Goal: Information Seeking & Learning: Learn about a topic

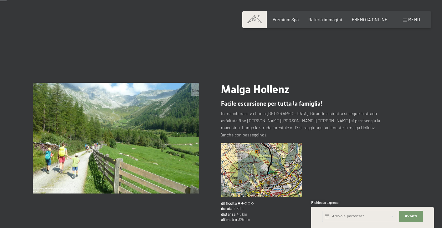
scroll to position [74, 0]
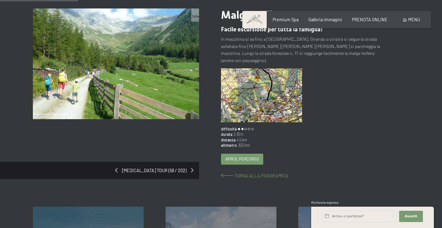
click at [241, 173] on span "Torna alla panoramica" at bounding box center [262, 175] width 54 height 5
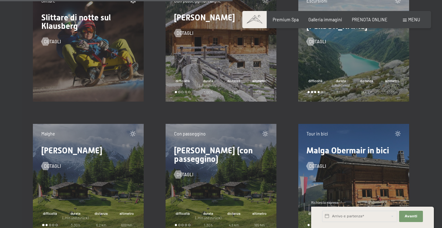
scroll to position [5067, 0]
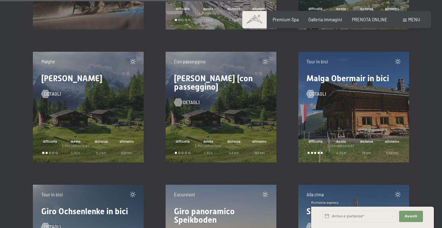
click at [185, 102] on span "detagli" at bounding box center [191, 102] width 17 height 6
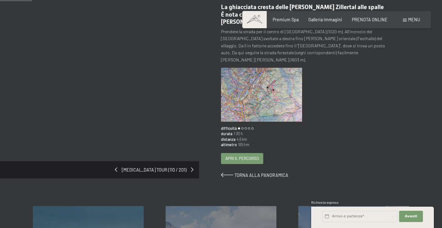
scroll to position [110, 0]
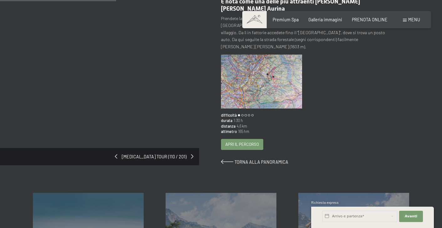
click at [239, 144] on span "Apri il percorso" at bounding box center [242, 144] width 34 height 6
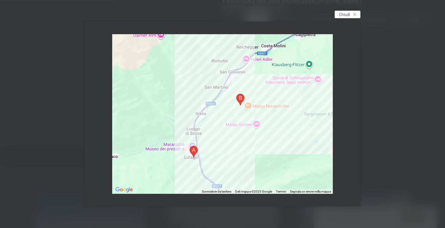
click at [343, 13] on span "Chiudi" at bounding box center [344, 15] width 11 height 6
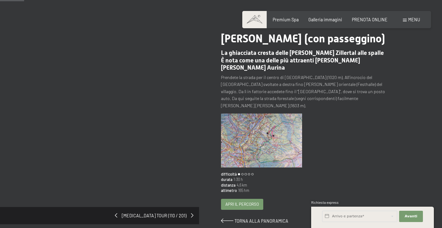
scroll to position [62, 0]
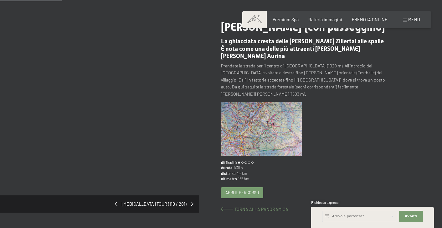
click at [257, 206] on span "Torna alla panoramica" at bounding box center [262, 208] width 54 height 5
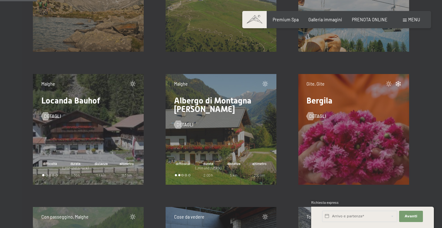
scroll to position [798, 0]
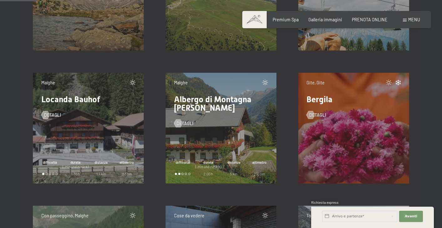
click at [329, 143] on div "Gite, Gite Bergila detagli" at bounding box center [353, 128] width 111 height 111
click at [323, 112] on span "detagli" at bounding box center [324, 115] width 17 height 6
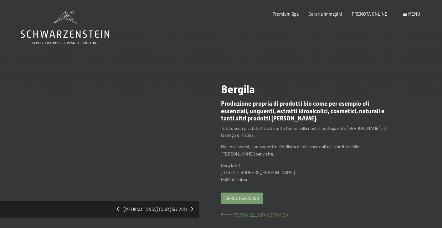
click at [258, 212] on span "Torna alla panoramica" at bounding box center [262, 214] width 54 height 5
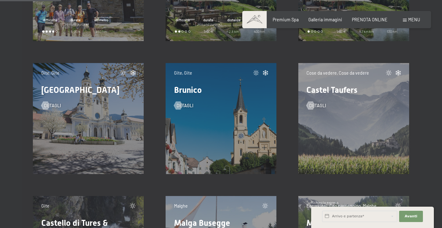
scroll to position [1328, 0]
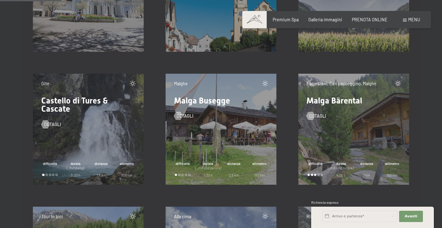
click at [235, 149] on div "Malghe Malga Busegge detagli difficoltà durata (_Hin und zurück) 1:30 h distanz…" at bounding box center [221, 129] width 111 height 111
click at [189, 115] on span "detagli" at bounding box center [191, 116] width 17 height 6
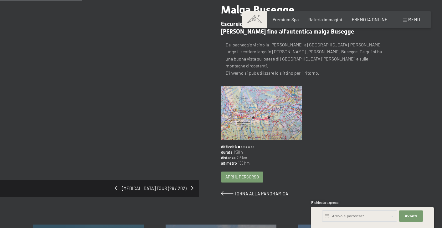
scroll to position [87, 0]
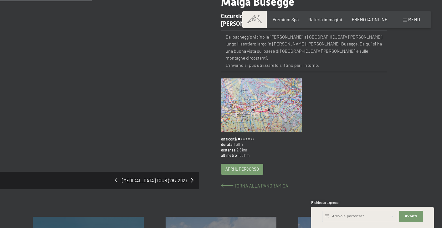
click at [249, 183] on span "Torna alla panoramica" at bounding box center [262, 185] width 54 height 5
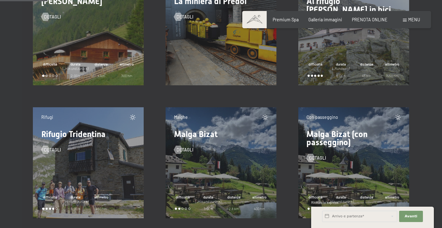
scroll to position [1030, 0]
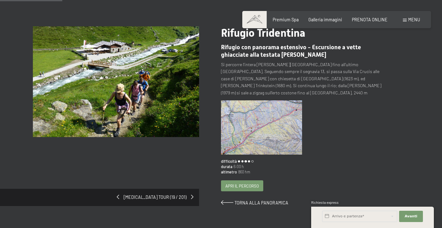
scroll to position [53, 0]
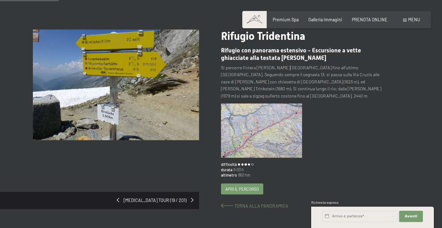
click at [251, 203] on span "Torna alla panoramica" at bounding box center [262, 205] width 54 height 5
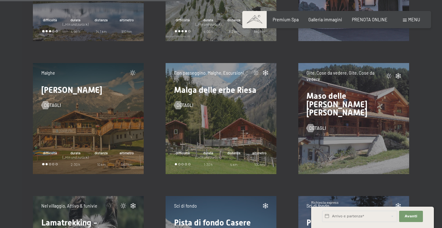
scroll to position [3993, 0]
click at [186, 104] on span "detagli" at bounding box center [191, 105] width 17 height 6
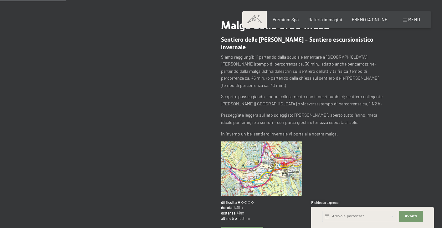
scroll to position [73, 0]
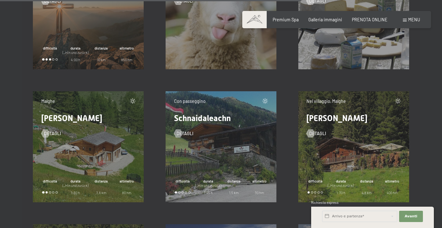
scroll to position [6487, 0]
click at [88, 149] on div "Malghe Malga Schlüich detagli difficoltà durata (_Hin und zurück) 1:30 h distan…" at bounding box center [88, 146] width 111 height 111
click at [51, 131] on span "detagli" at bounding box center [58, 133] width 17 height 6
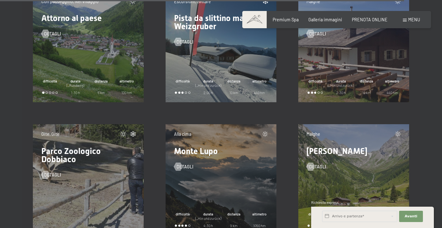
scroll to position [8715, 0]
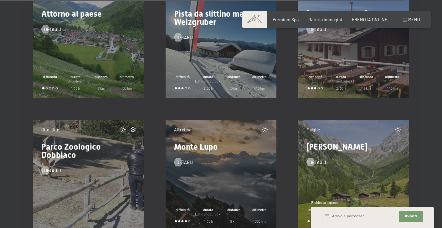
click at [342, 146] on span "[PERSON_NAME]" at bounding box center [337, 146] width 61 height 9
click at [327, 162] on div "detagli" at bounding box center [354, 158] width 94 height 14
click at [323, 160] on span "detagli" at bounding box center [324, 162] width 17 height 6
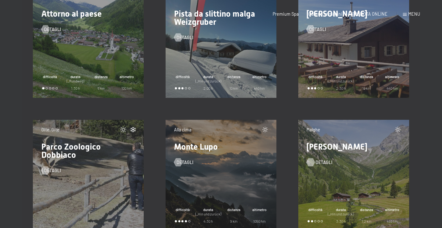
scroll to position [0, 0]
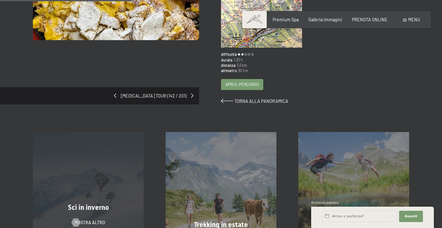
scroll to position [128, 0]
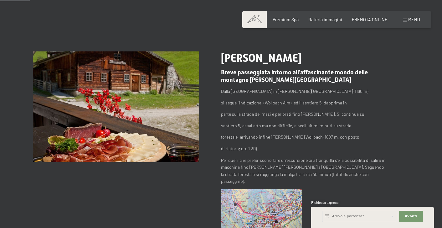
scroll to position [31, 0]
